Goal: Find specific page/section: Find specific page/section

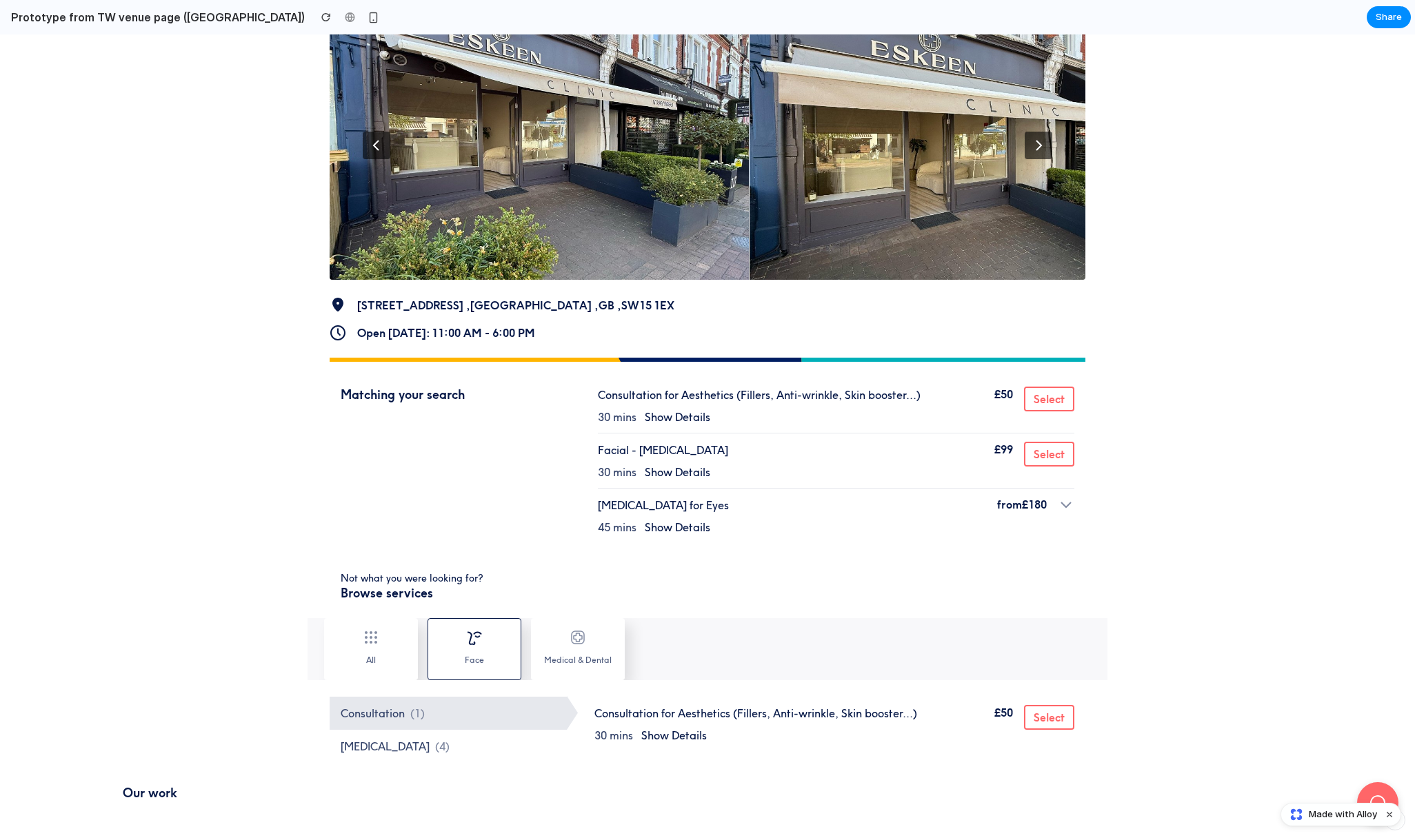
scroll to position [197, 0]
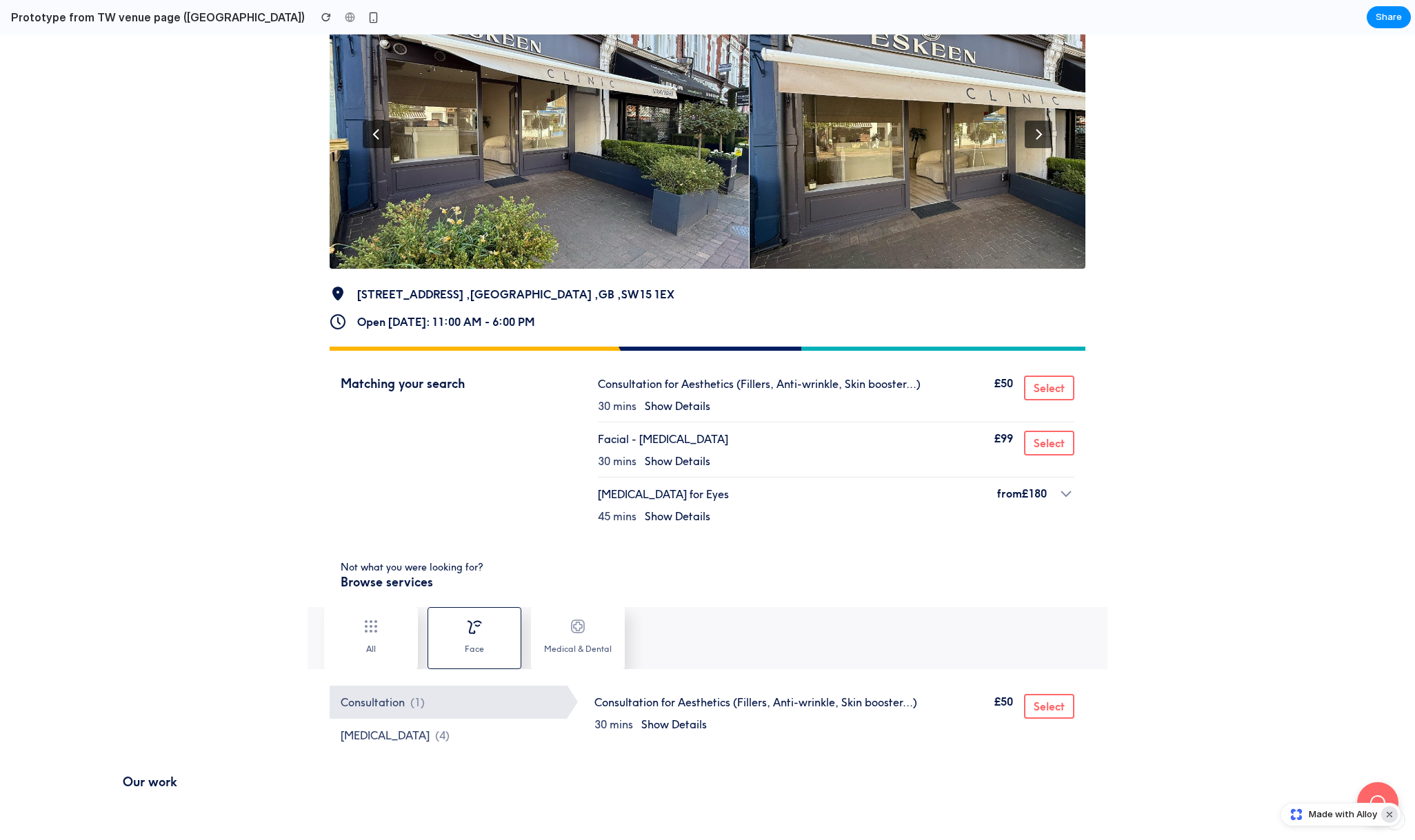
click at [1385, 815] on button "Dismiss watermark" at bounding box center [1390, 815] width 17 height 17
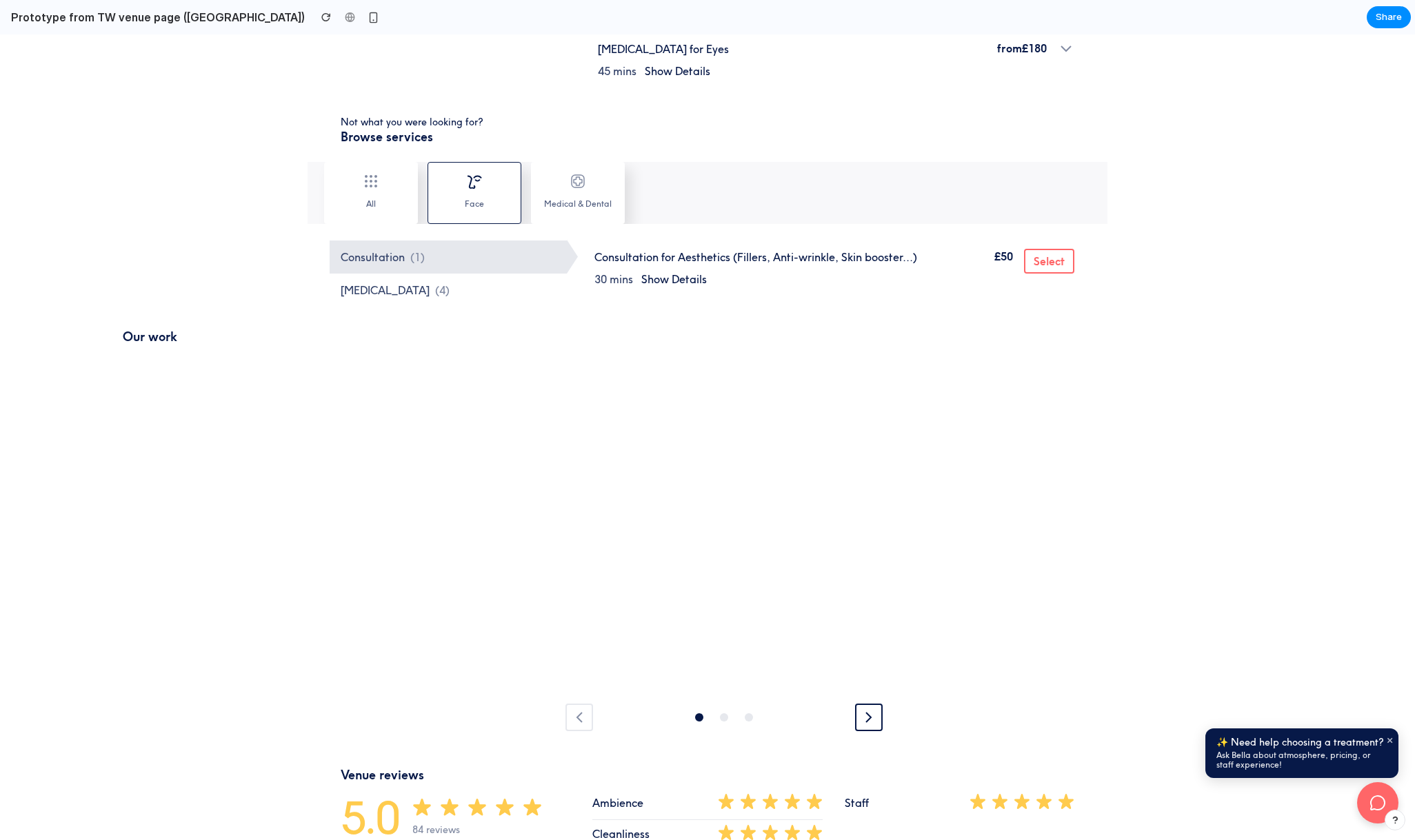
scroll to position [647, 0]
